Goal: Check status: Check status

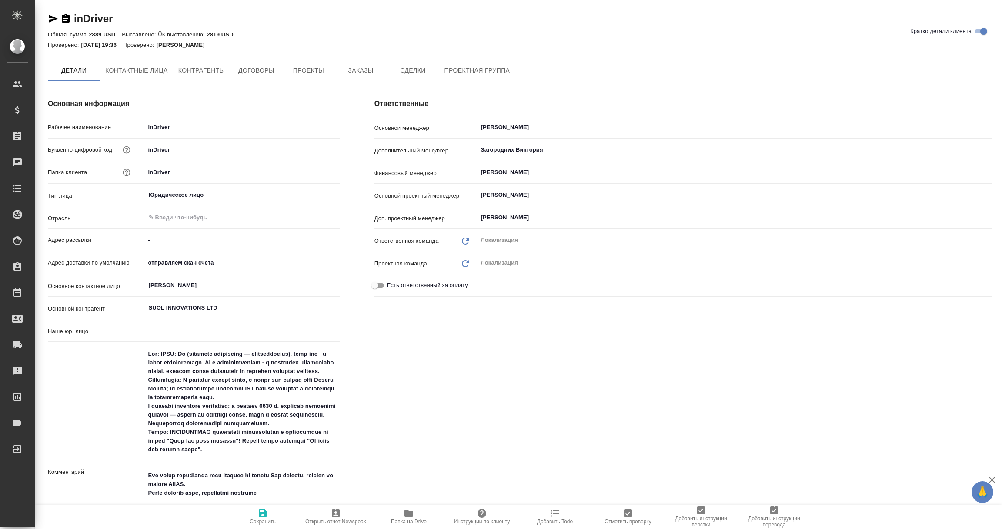
type input "(AU) Общество с ограниченной ответственностью "АЛС""
click at [366, 72] on span "Заказы" at bounding box center [361, 70] width 42 height 11
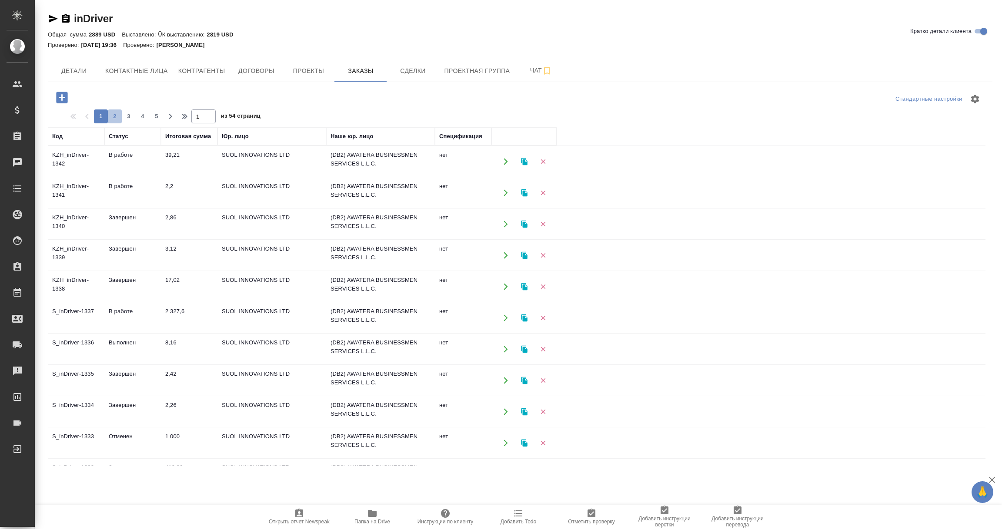
click at [115, 114] on span "2" at bounding box center [115, 116] width 14 height 9
type input "2"
click at [450, 163] on td "DB2-684" at bounding box center [463, 162] width 57 height 30
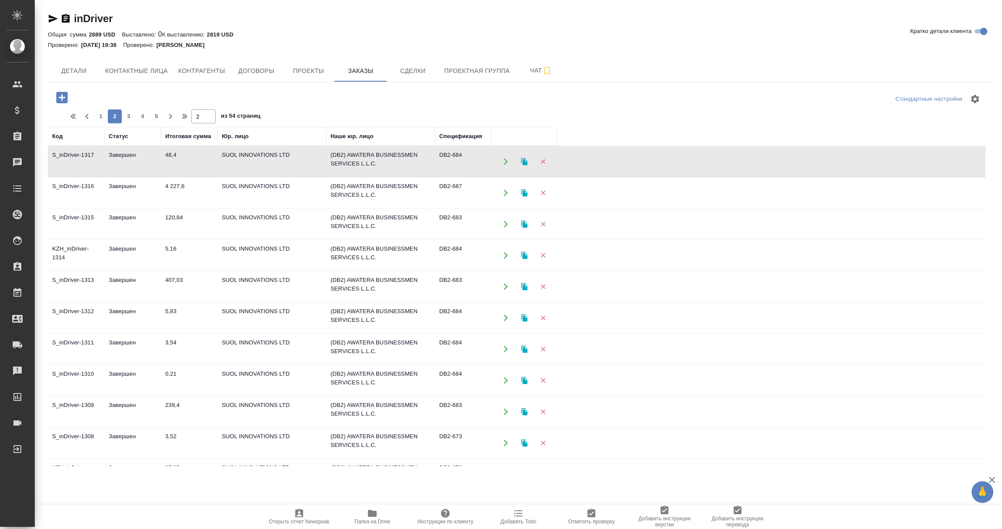
click at [450, 163] on td "DB2-684" at bounding box center [463, 162] width 57 height 30
click at [453, 177] on td "DB2-687" at bounding box center [463, 162] width 57 height 30
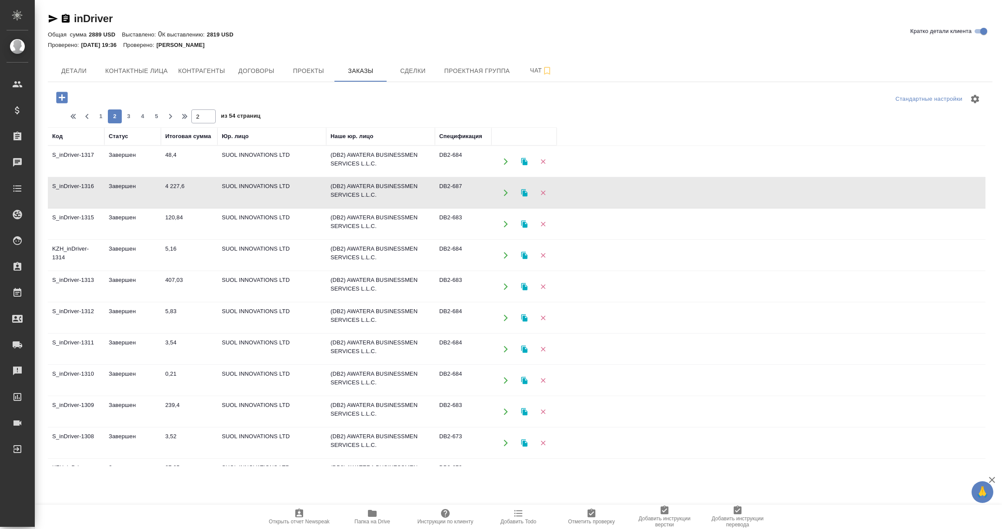
click at [453, 177] on td "DB2-687" at bounding box center [463, 162] width 57 height 30
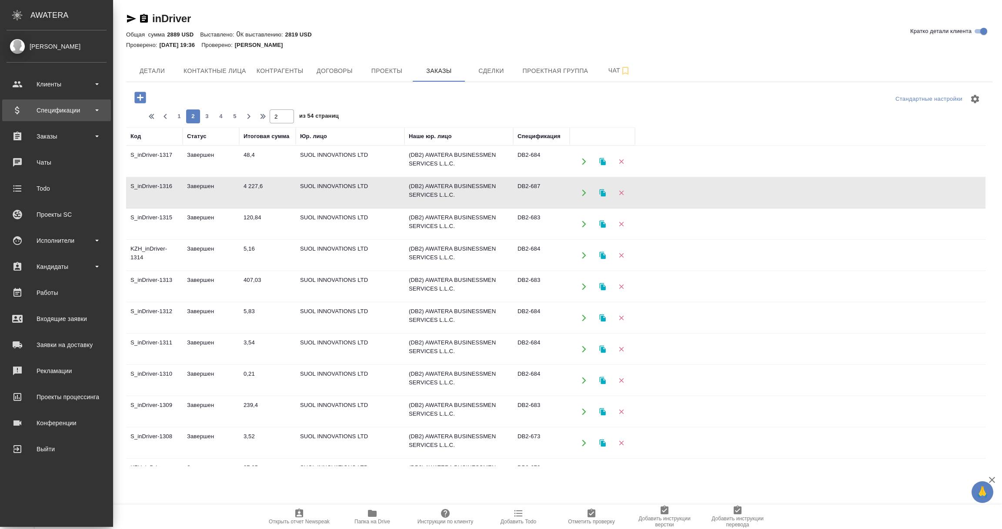
click at [40, 111] on div "Спецификации" at bounding box center [57, 110] width 100 height 13
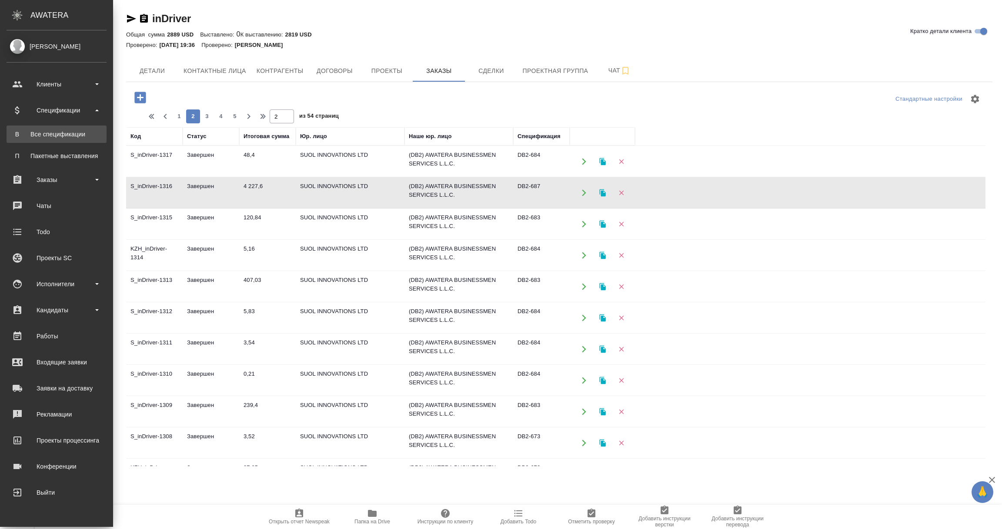
click at [49, 137] on div "Все спецификации" at bounding box center [56, 134] width 91 height 9
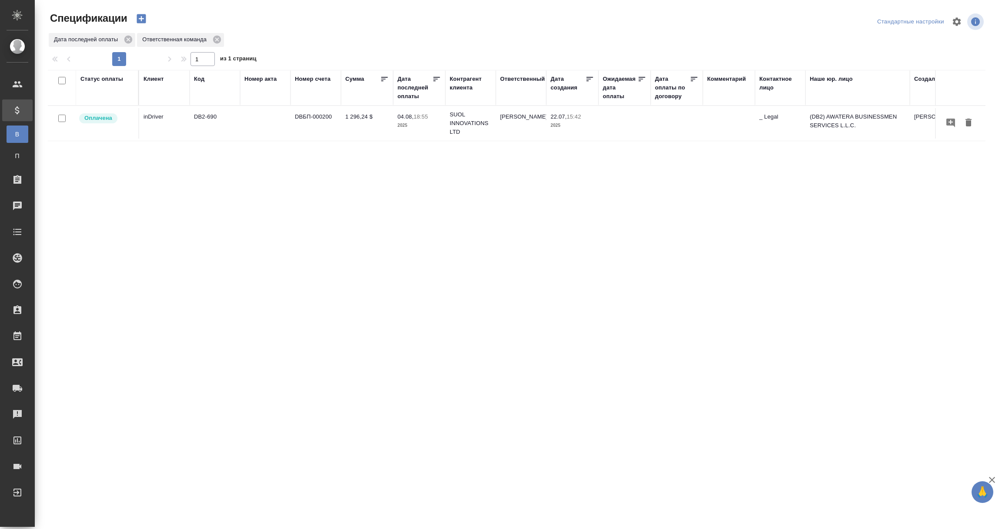
click at [416, 96] on div "Дата последней оплаты" at bounding box center [414, 88] width 35 height 26
select select "7"
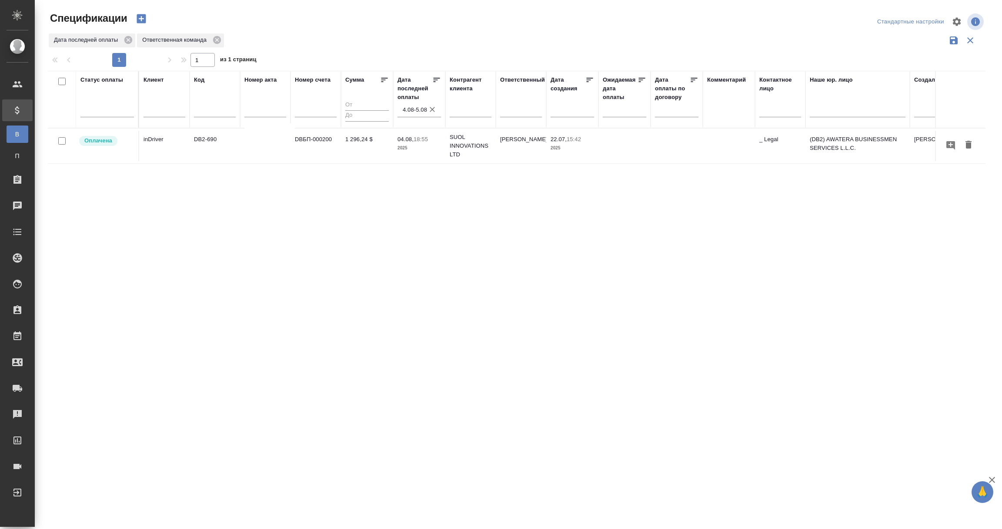
click at [420, 109] on input "4.08-5.08" at bounding box center [422, 110] width 38 height 12
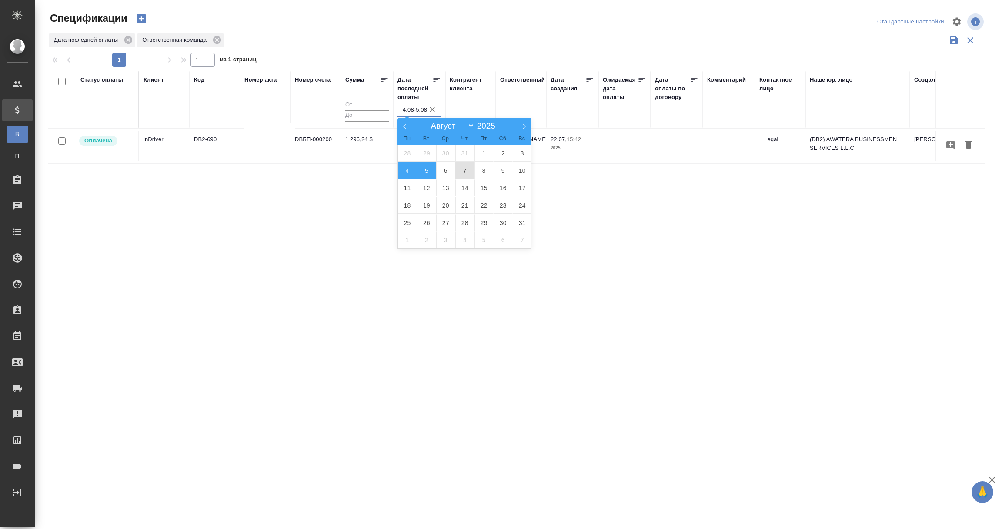
click at [468, 174] on span "7" at bounding box center [464, 170] width 19 height 17
click at [523, 173] on span "10" at bounding box center [522, 170] width 19 height 17
type div "2025-08-06T21:00:00.000Z — 2025-08-09T21:00:00.000Z"
type input "7.08-10.08"
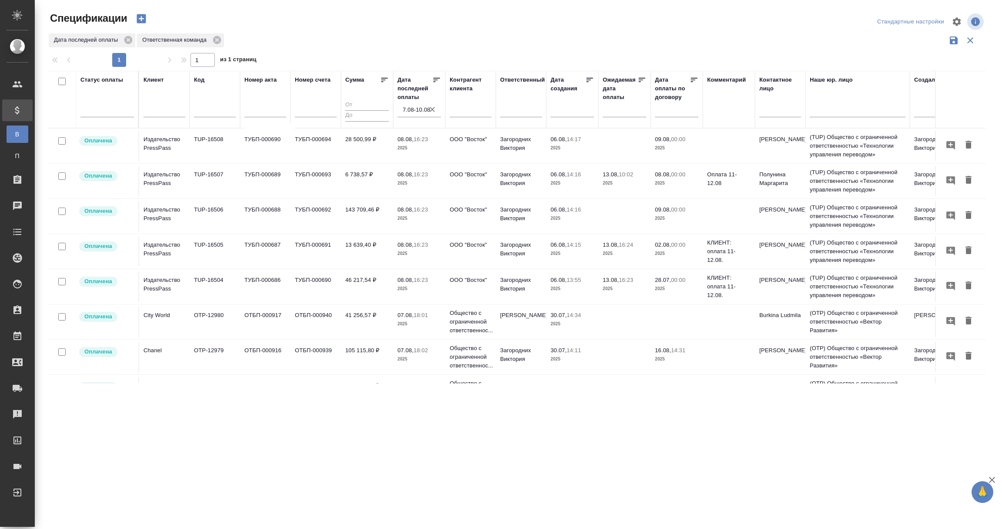
click at [413, 110] on input "7.08-10.08" at bounding box center [422, 110] width 38 height 12
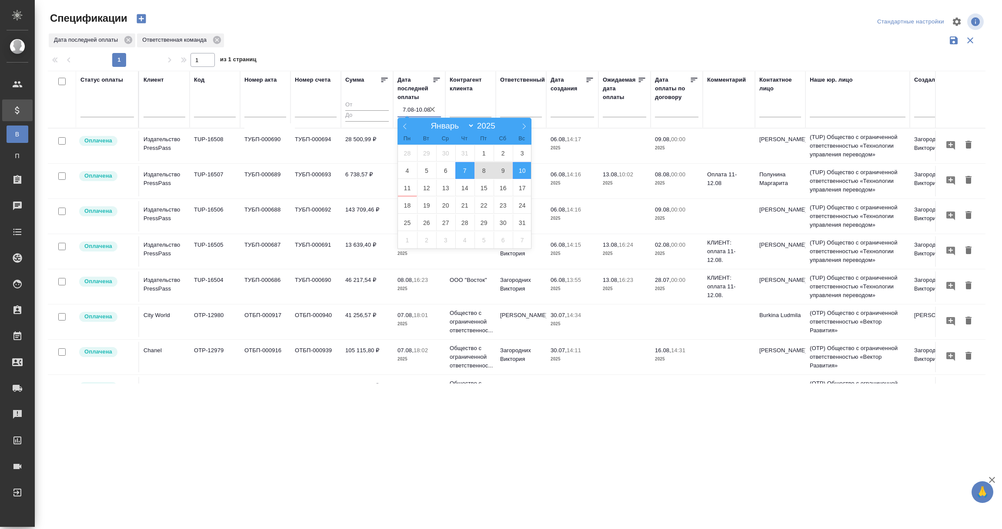
click at [483, 169] on span "8" at bounding box center [483, 170] width 19 height 17
click at [519, 169] on span "10" at bounding box center [522, 170] width 19 height 17
type div "2025-08-07T21:00:00.000Z — 2025-08-09T21:00:00.000Z"
type input "8.08-10.08"
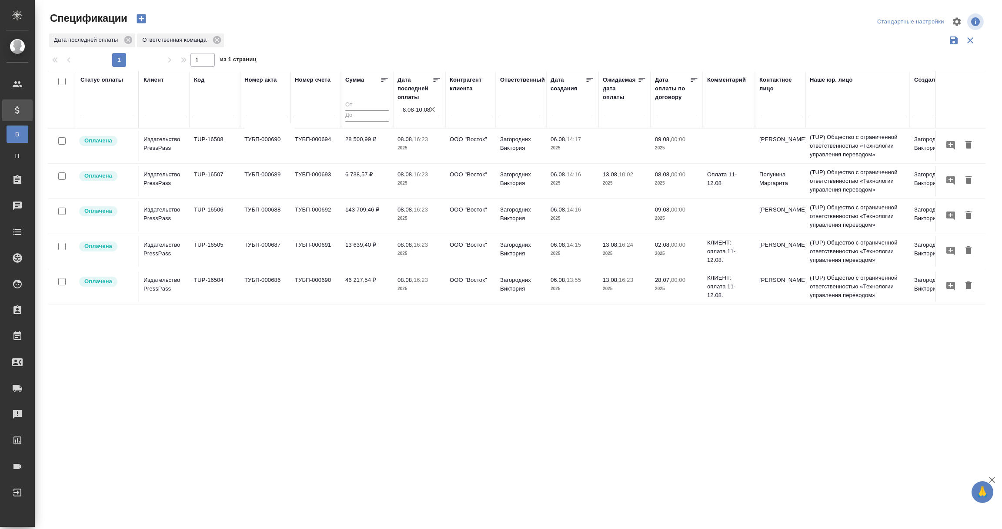
click at [265, 429] on div ".cls-1 fill:#fff; AWATERA Vorobyova Ekaterina Клиенты Спецификации В Все специф…" at bounding box center [501, 264] width 1002 height 529
drag, startPoint x: 46, startPoint y: 113, endPoint x: 104, endPoint y: 288, distance: 184.6
click at [104, 288] on div "Спецификации Стандартные настройки Дата последней оплаты Ответственная команда …" at bounding box center [520, 194] width 954 height 389
click at [299, 441] on div ".cls-1 fill:#fff; AWATERA Vorobyova Ekaterina Клиенты Спецификации В Все специф…" at bounding box center [501, 264] width 1002 height 529
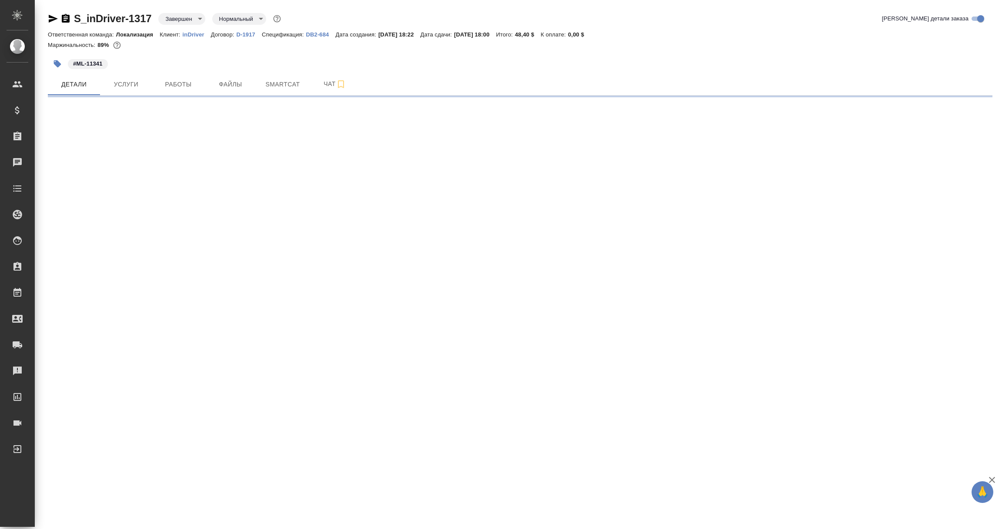
select select "RU"
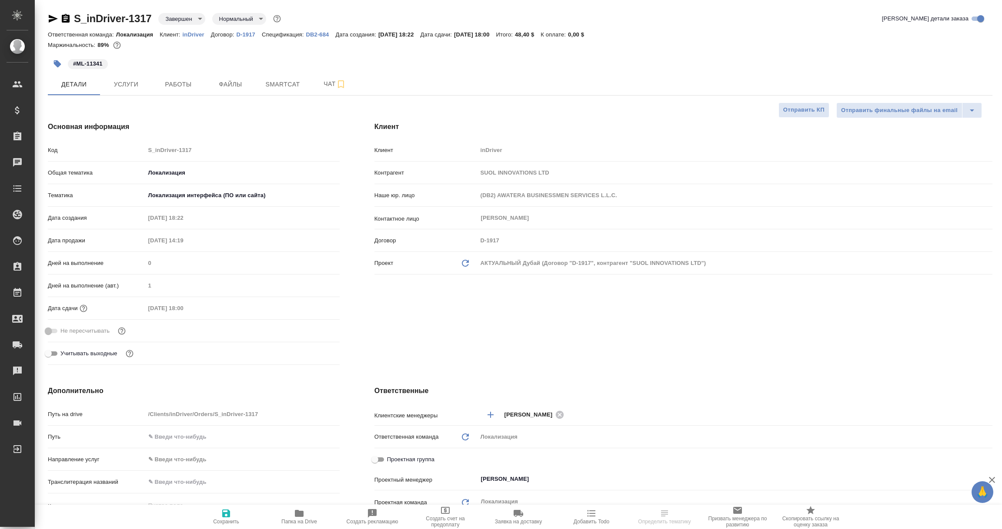
type textarea "x"
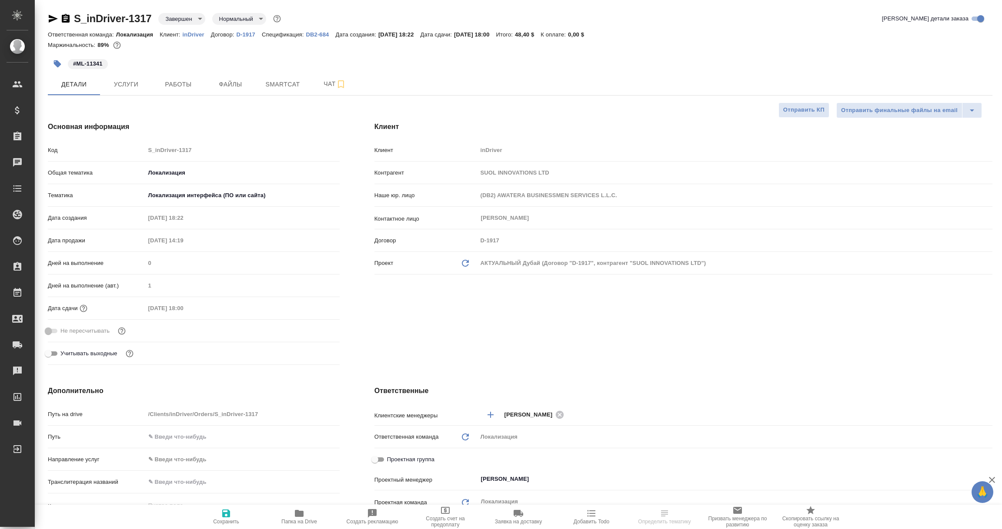
type textarea "x"
click at [320, 31] on p "DB2-684" at bounding box center [321, 34] width 30 height 7
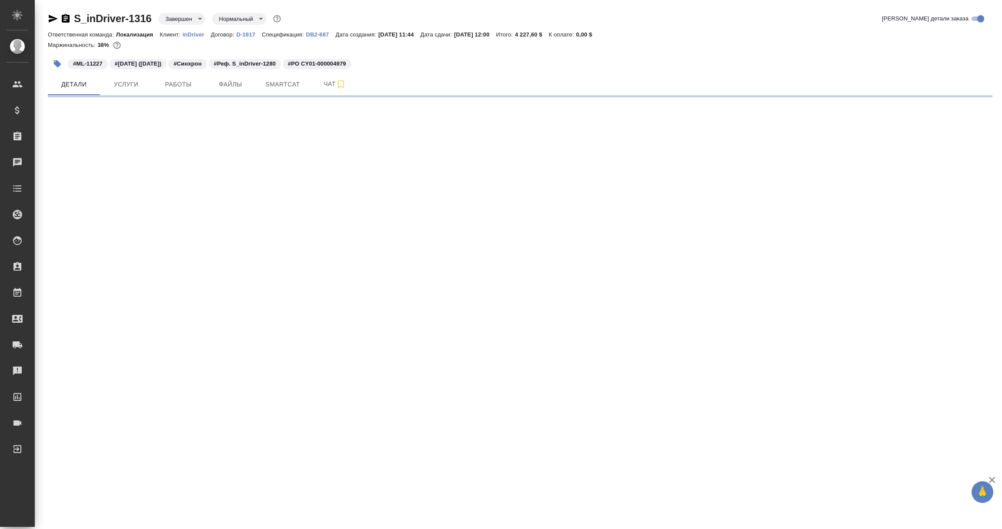
select select "RU"
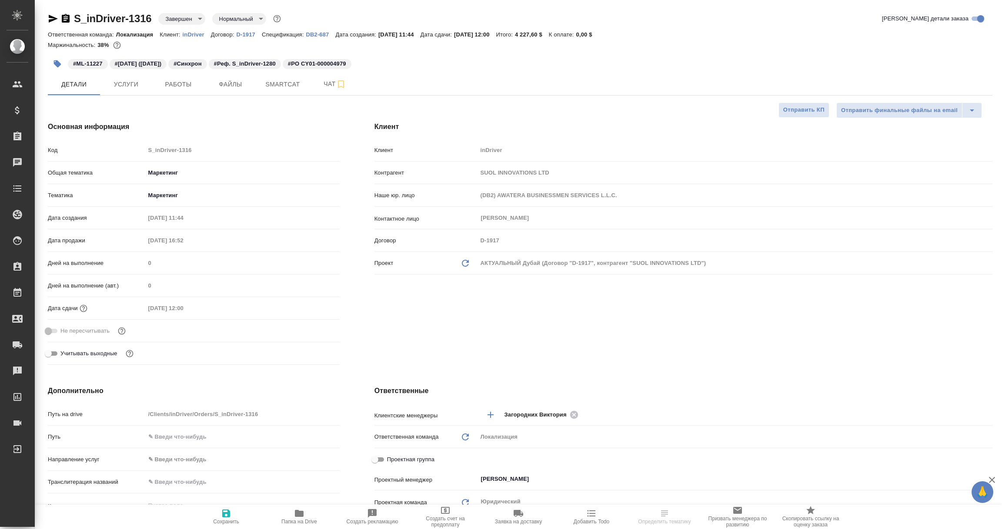
type textarea "x"
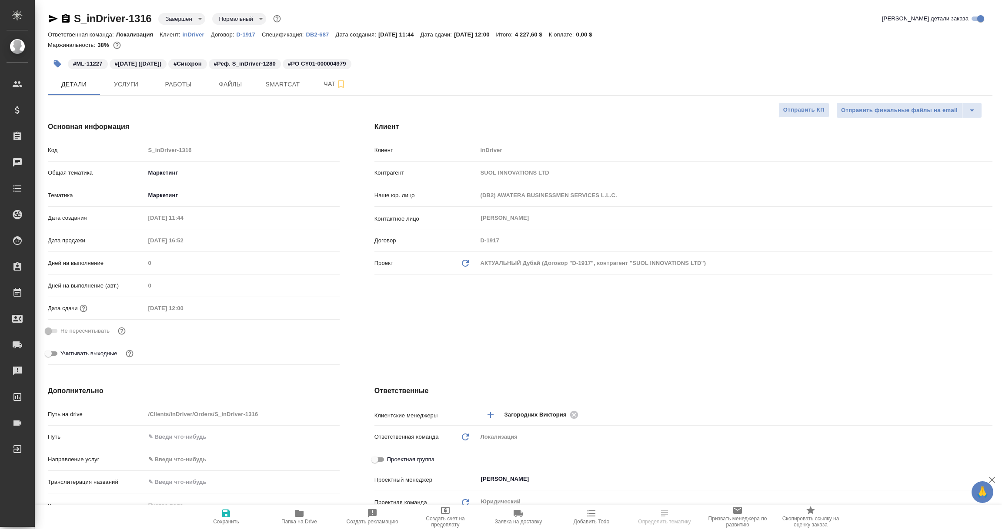
type textarea "x"
click at [323, 32] on p "DB2-687" at bounding box center [321, 34] width 30 height 7
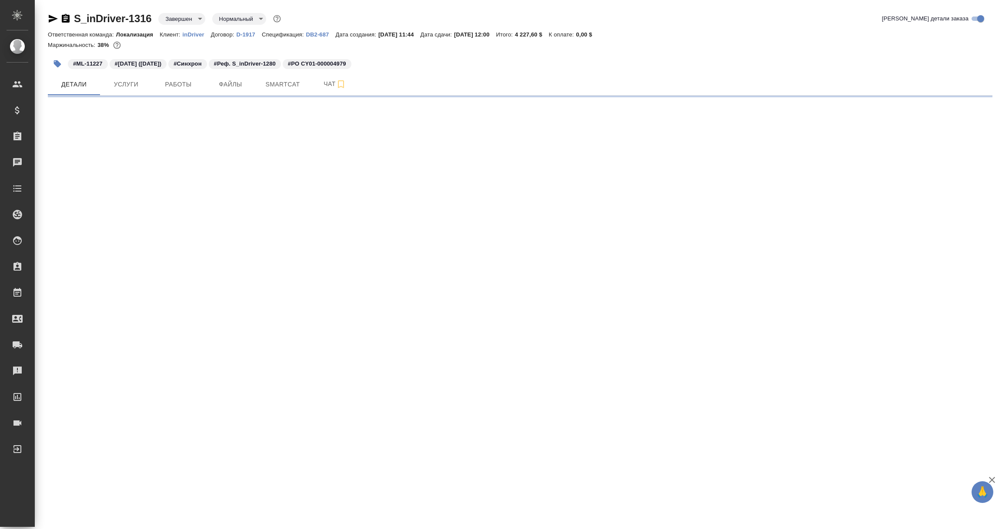
select select "RU"
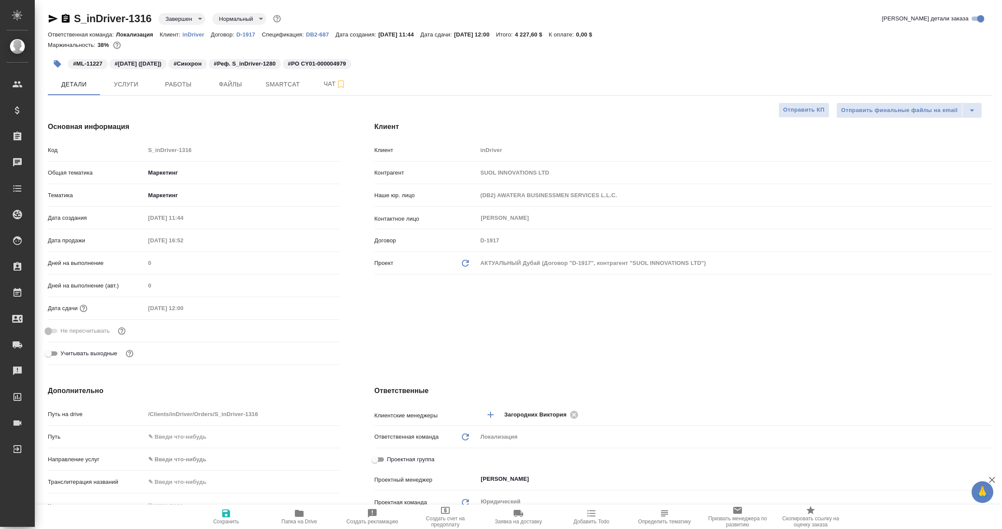
type textarea "x"
